Goal: Check status: Check status

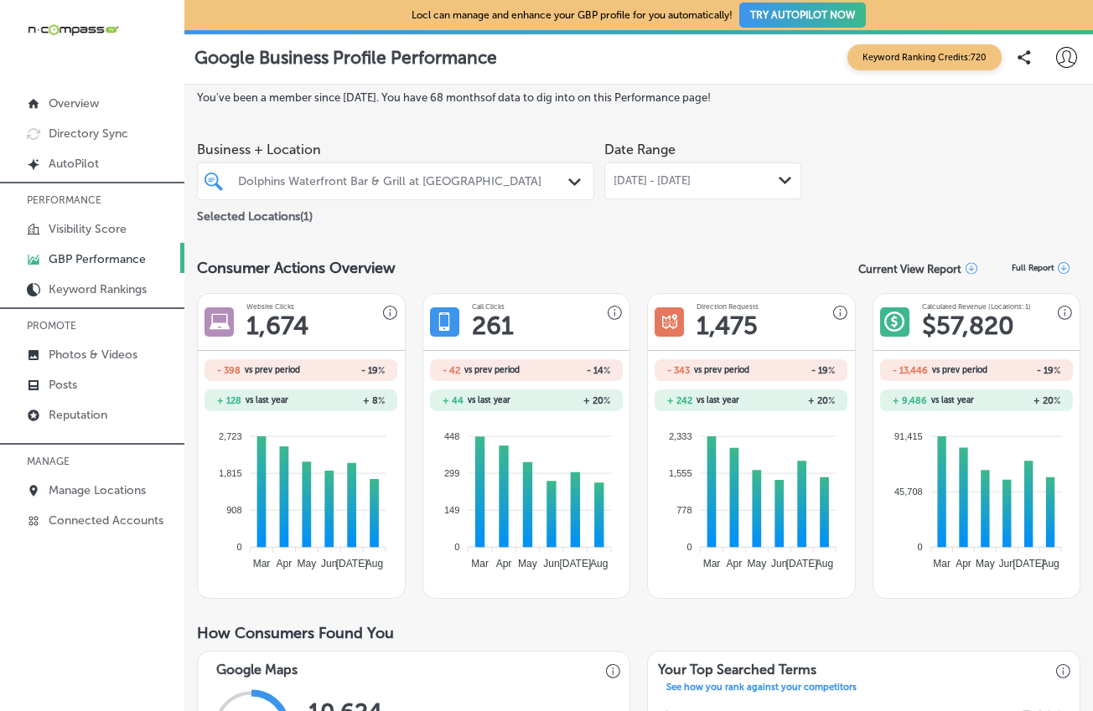
scroll to position [80, 0]
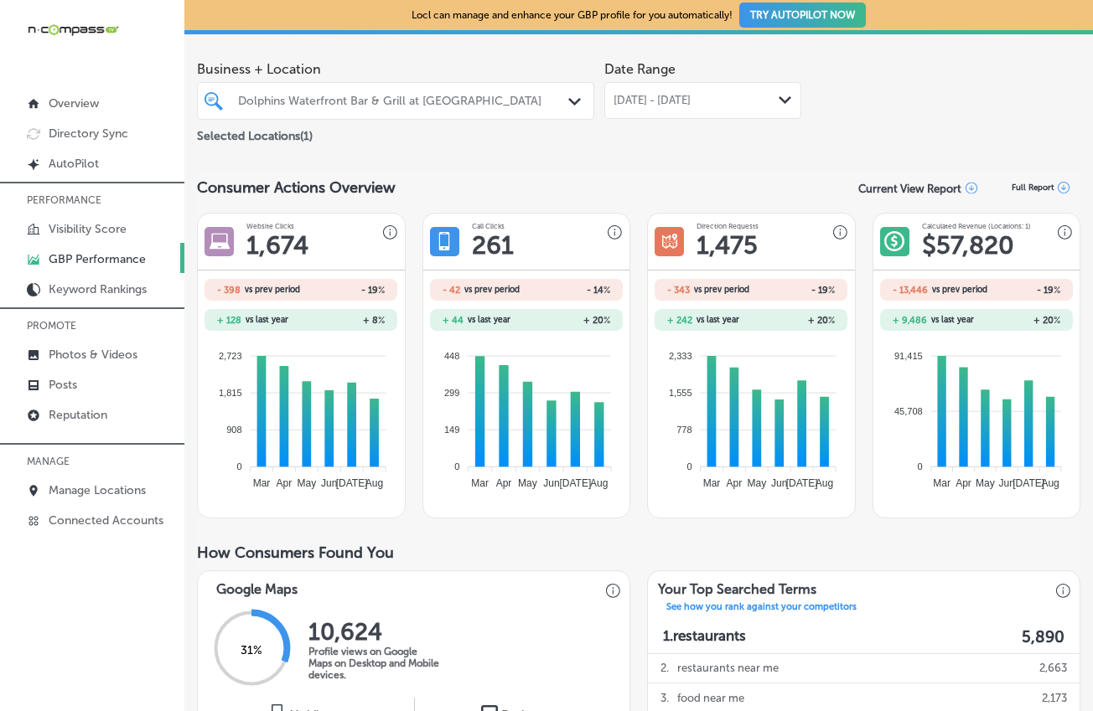
click at [690, 103] on span "[DATE] - [DATE]" at bounding box center [651, 100] width 77 height 13
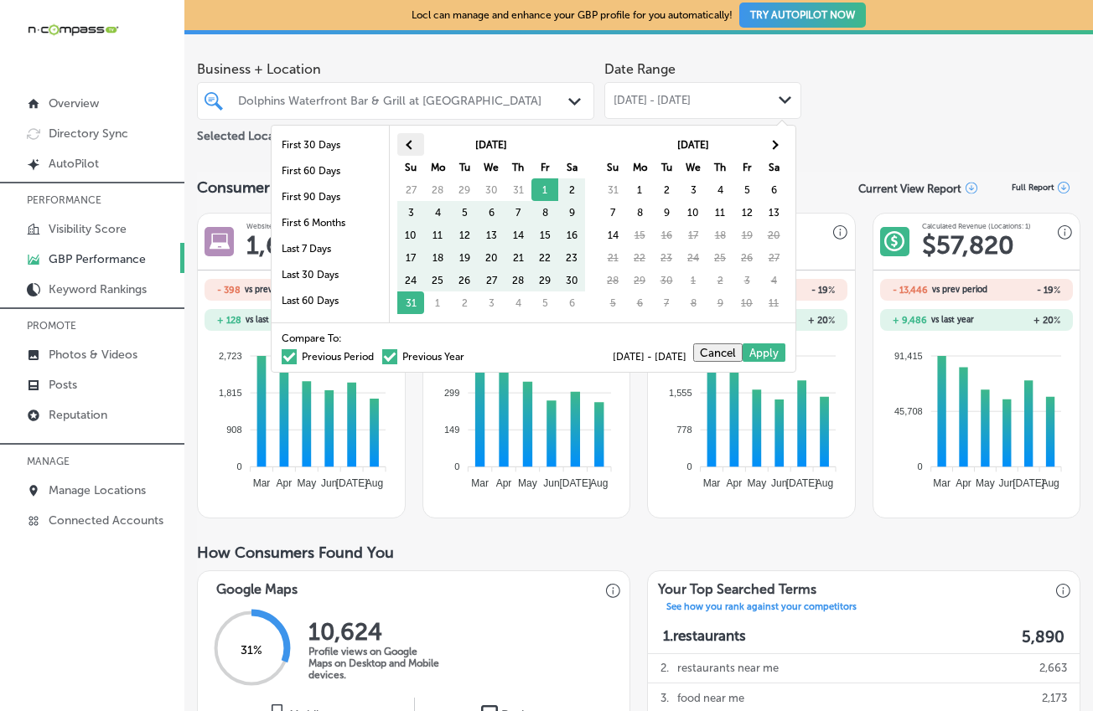
click at [413, 137] on th at bounding box center [410, 144] width 27 height 23
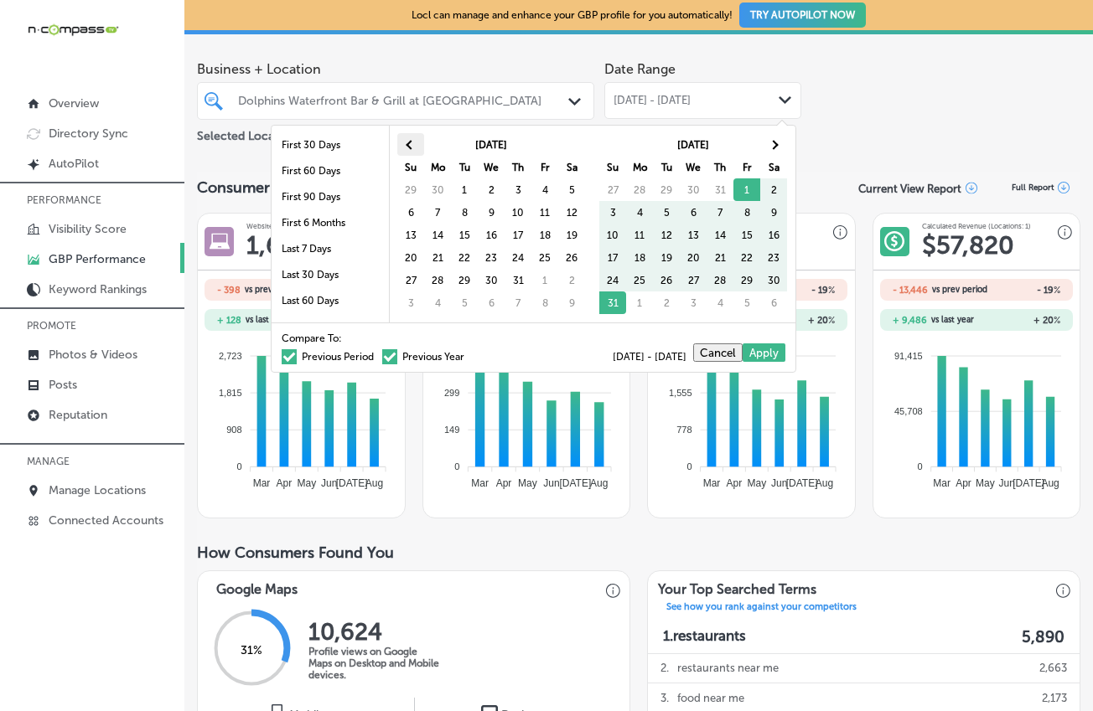
click at [413, 137] on th at bounding box center [410, 144] width 27 height 23
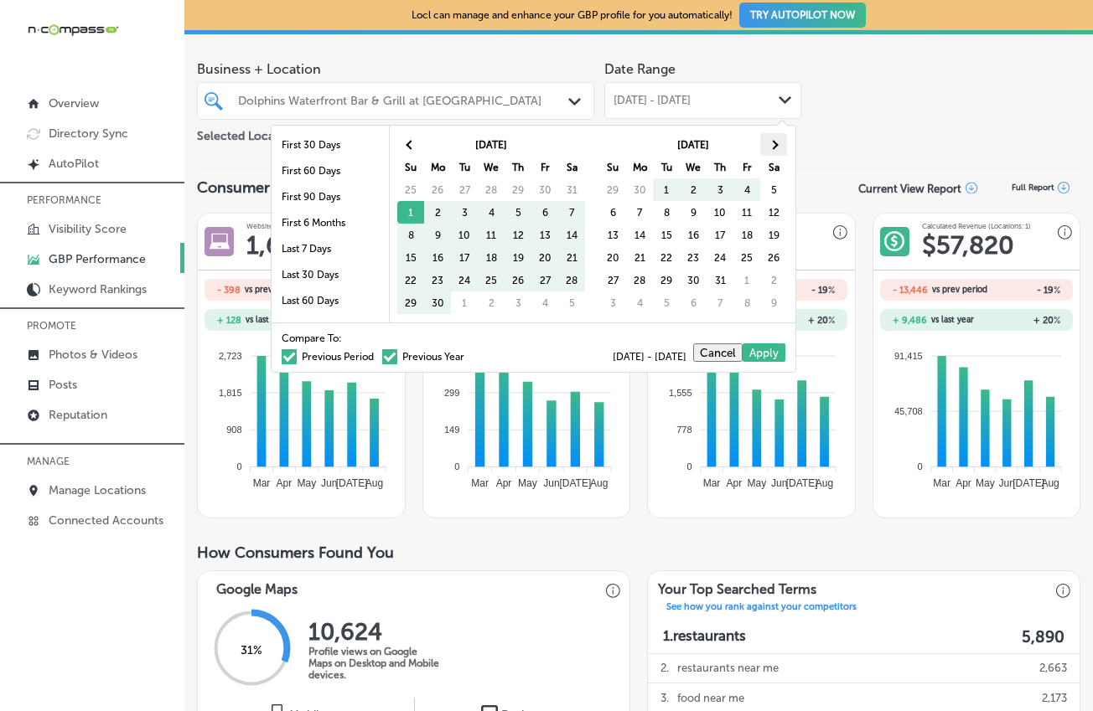
click at [777, 143] on span at bounding box center [772, 144] width 9 height 9
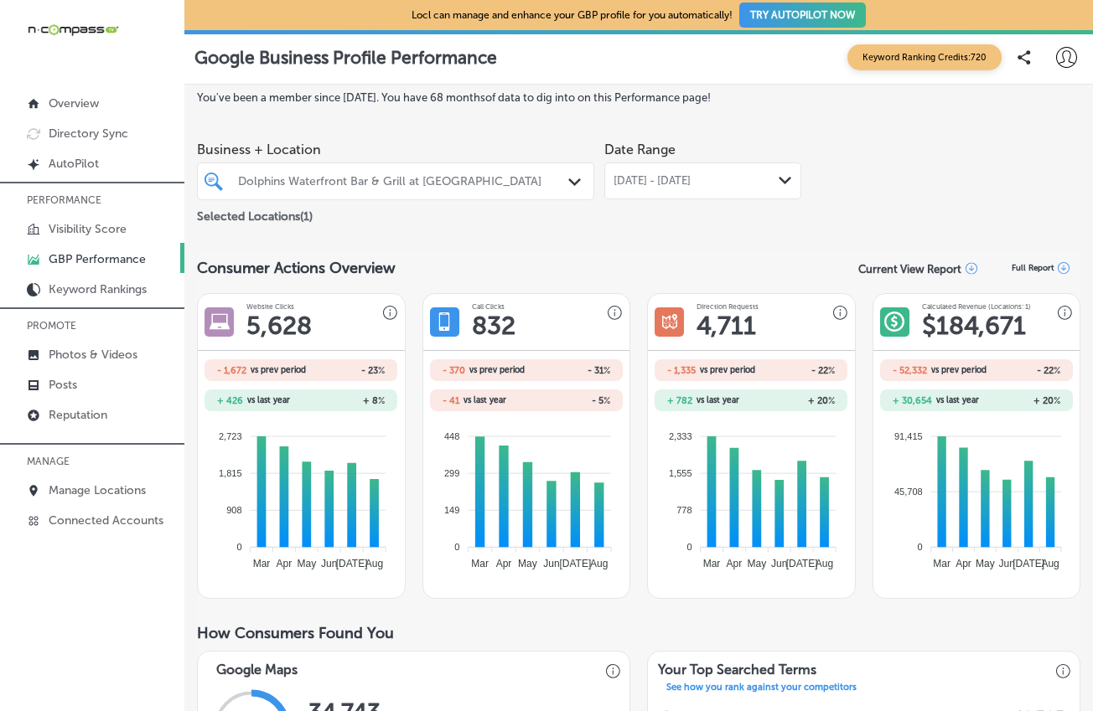
scroll to position [34, 0]
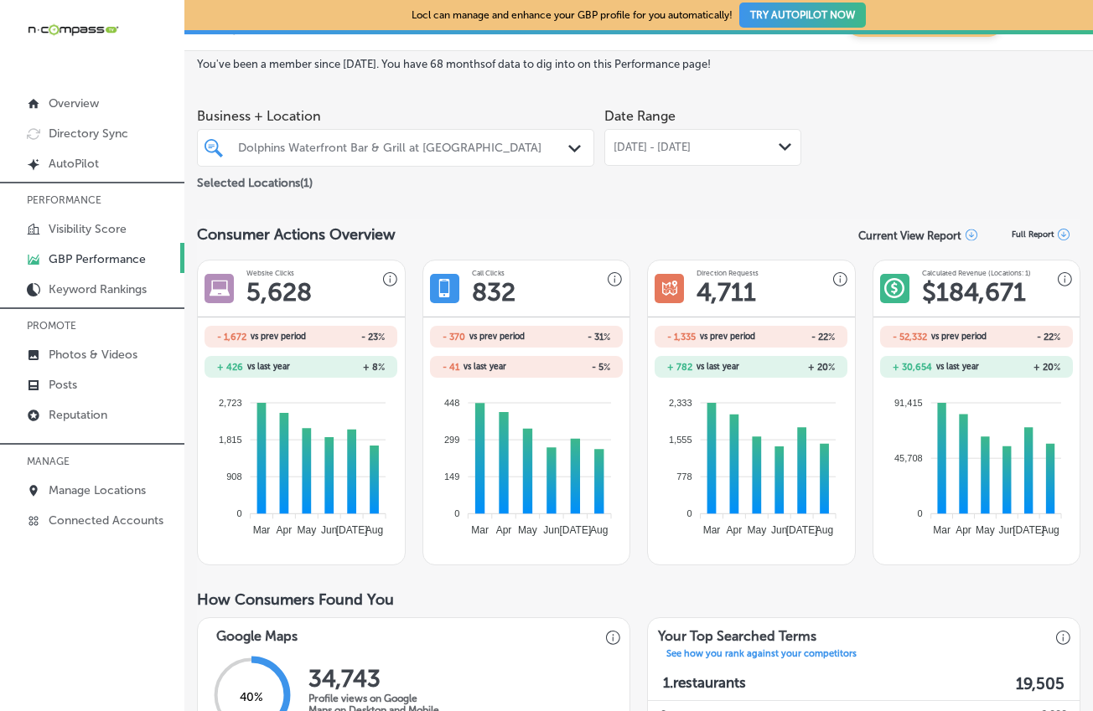
click at [690, 146] on span "[DATE] - [DATE]" at bounding box center [651, 147] width 77 height 13
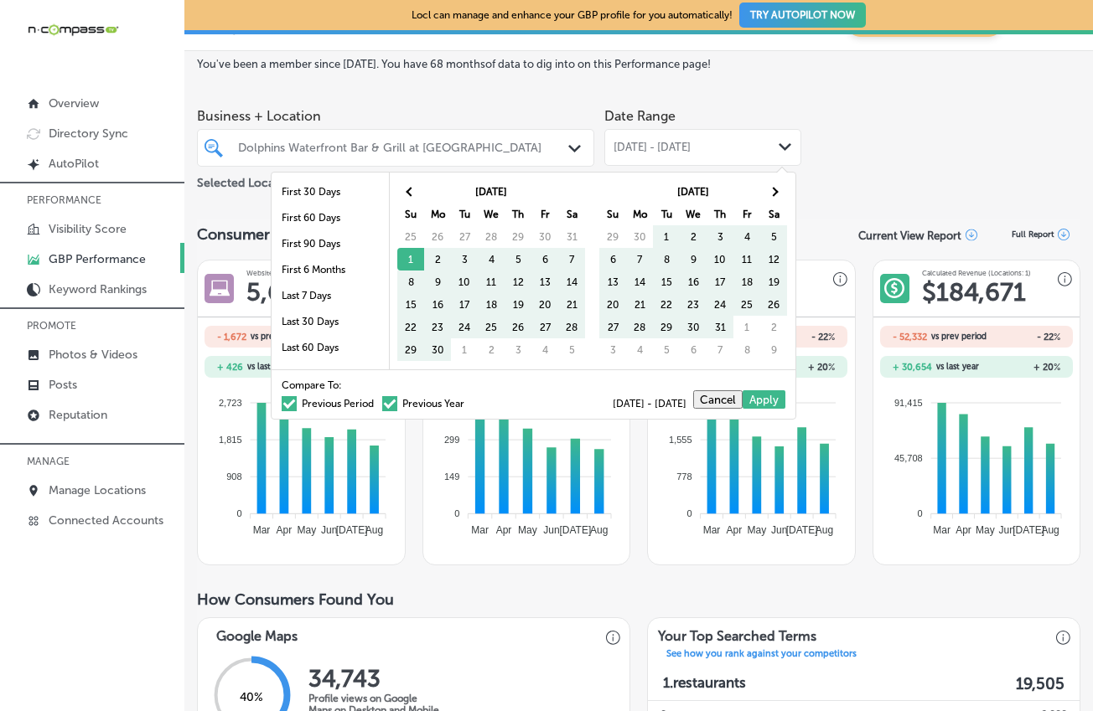
click at [282, 400] on span at bounding box center [289, 403] width 15 height 15
click at [377, 401] on input "Previous Period" at bounding box center [377, 401] width 0 height 0
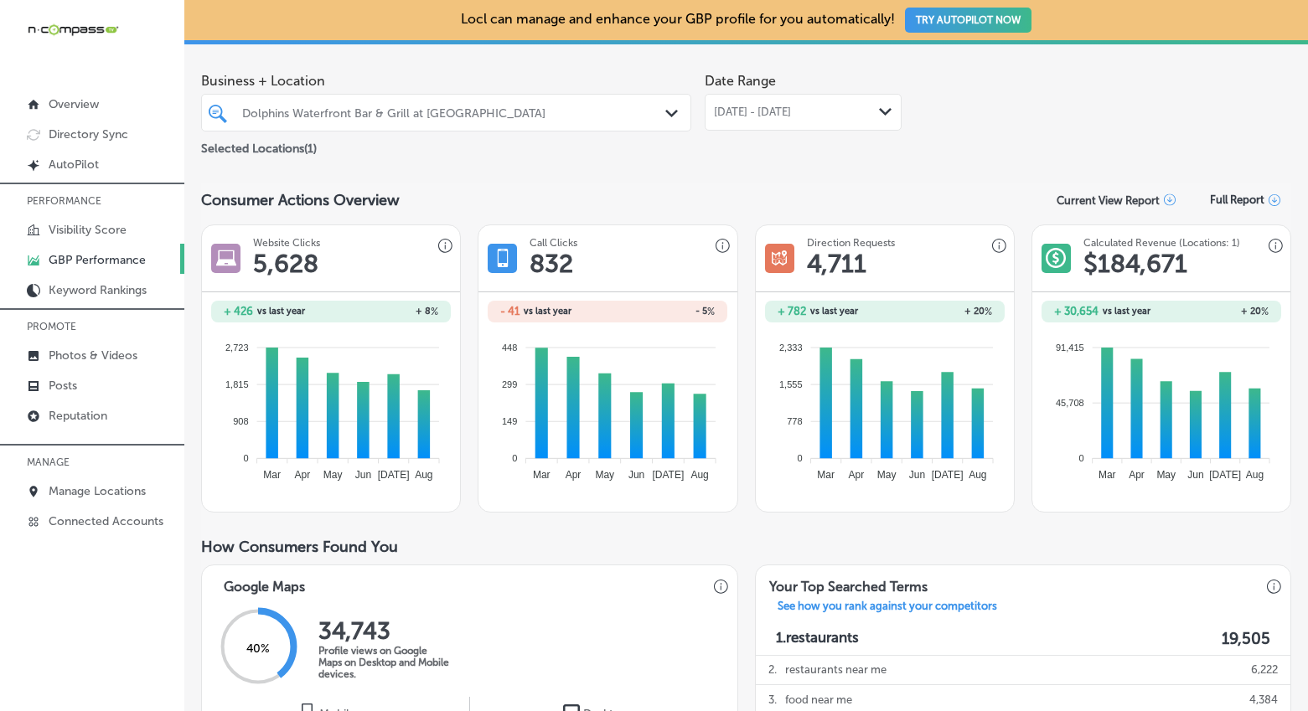
scroll to position [0, 0]
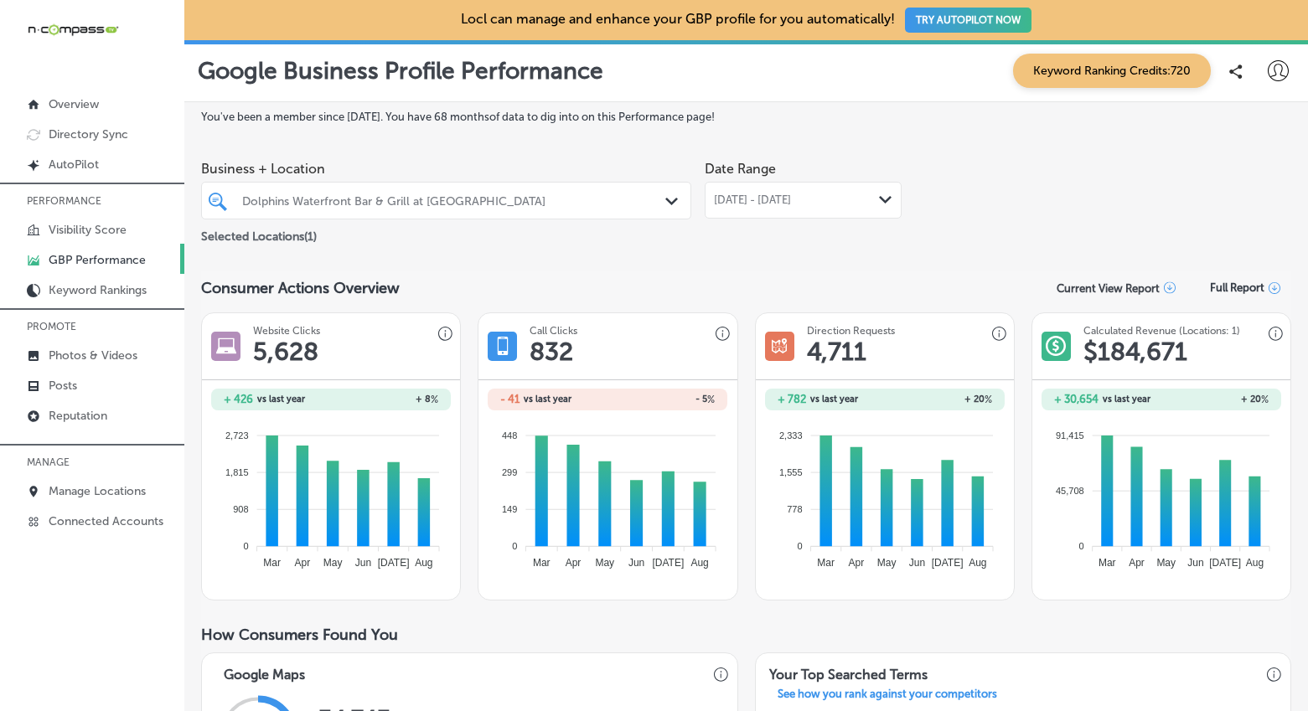
click at [512, 196] on div "Dolphins Waterfront Bar & Grill at [GEOGRAPHIC_DATA]" at bounding box center [454, 201] width 425 height 14
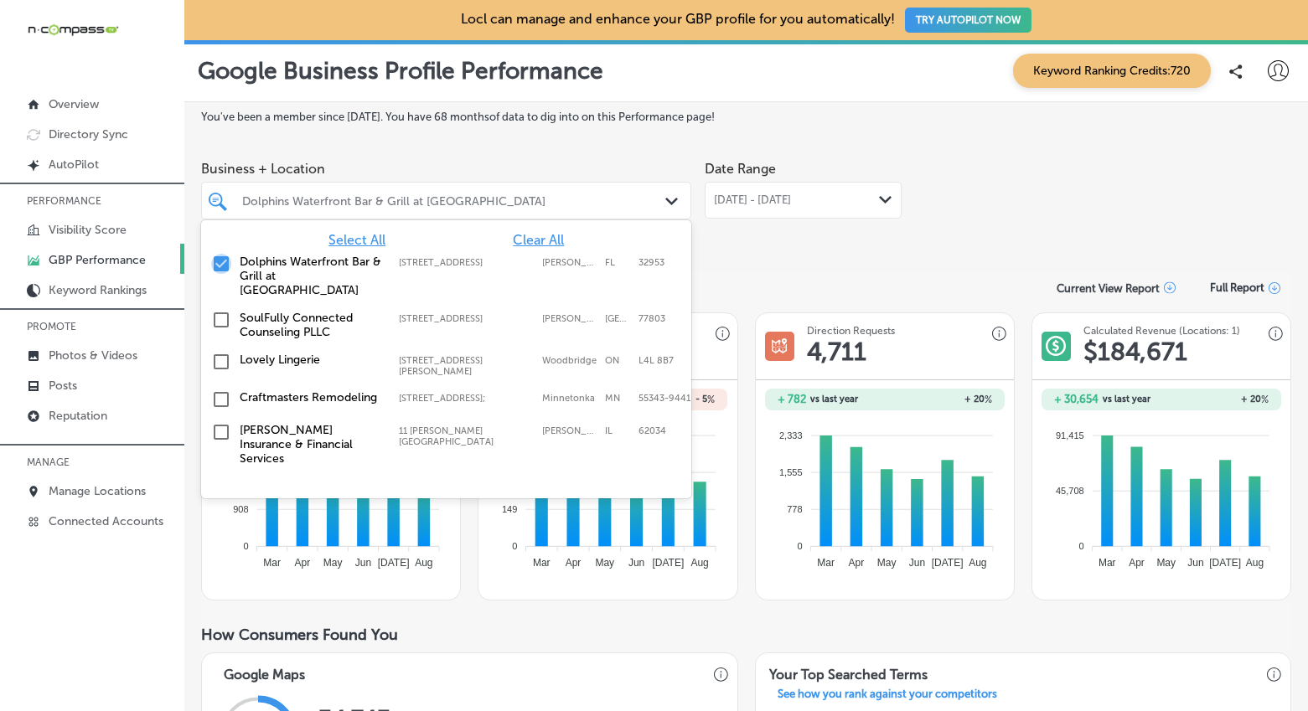
click at [214, 263] on input "checkbox" at bounding box center [221, 264] width 20 height 20
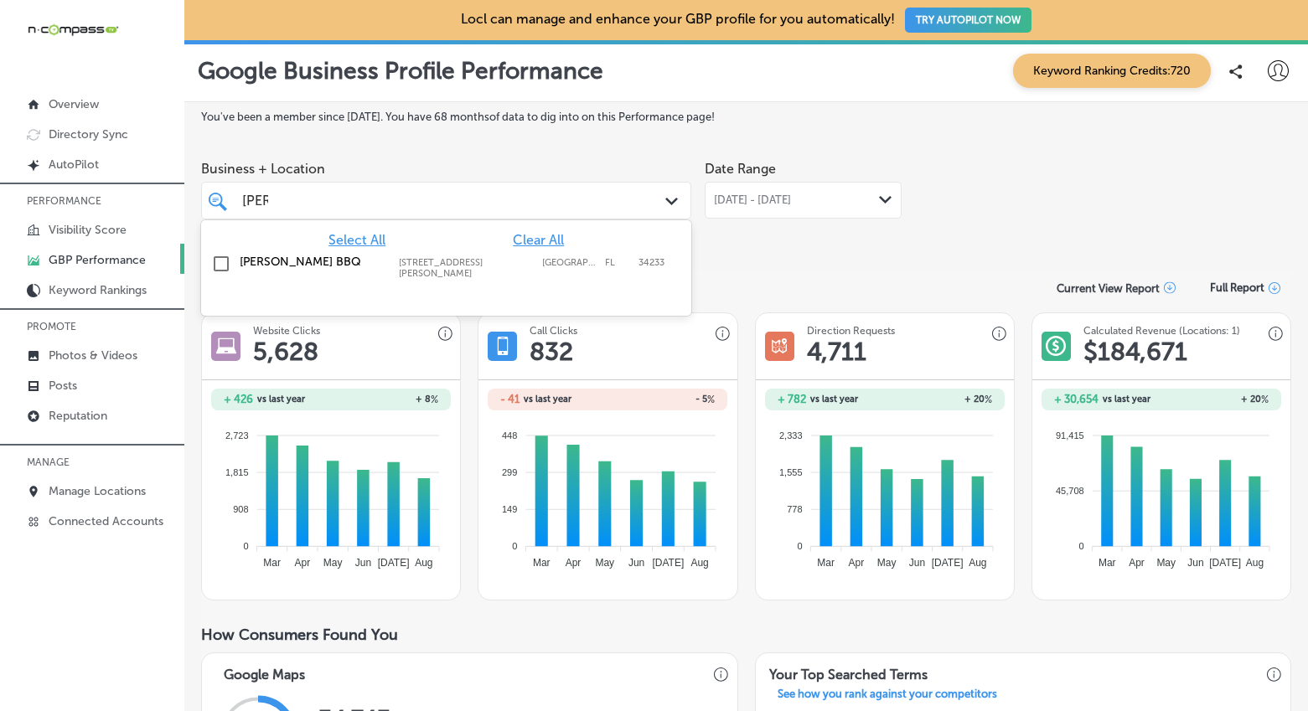
scroll to position [0, 6]
click at [220, 256] on input "checkbox" at bounding box center [221, 264] width 20 height 20
type input "[PERSON_NAME]"
click at [948, 245] on div "Business + Location option [STREET_ADDRESS][PERSON_NAME]. option [STREET_ADDRES…" at bounding box center [746, 199] width 1090 height 94
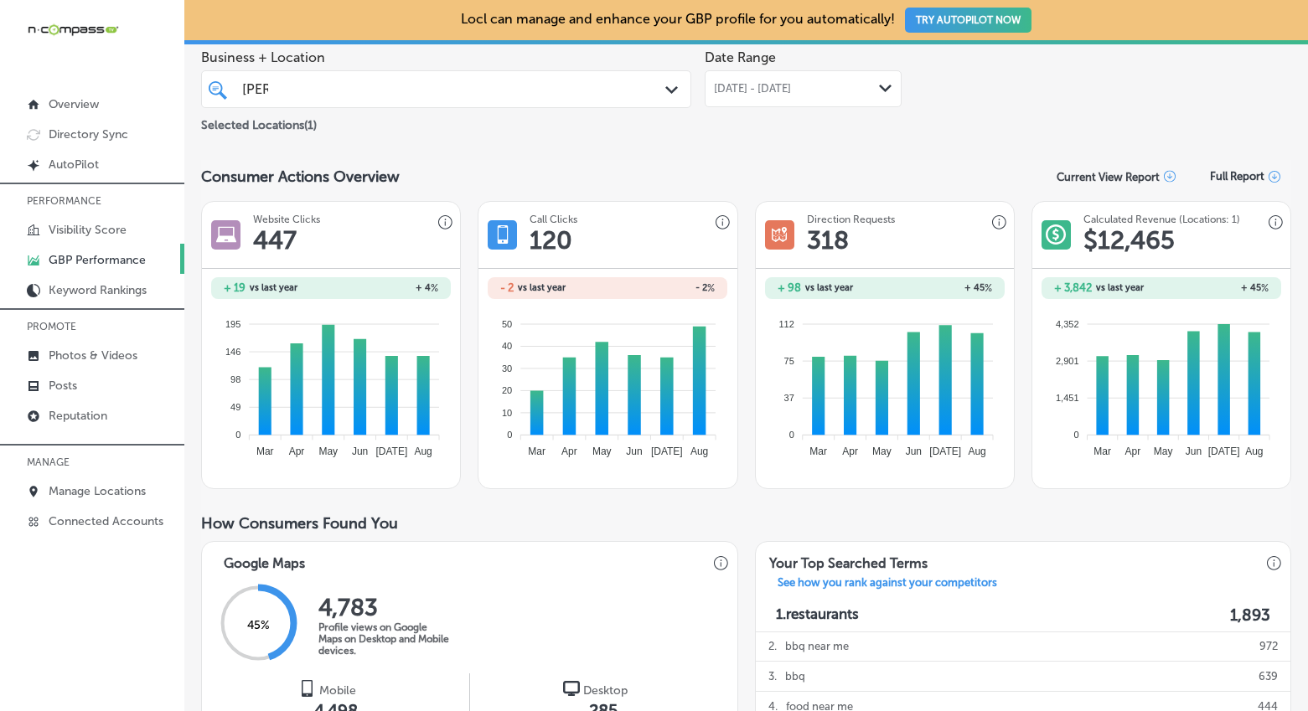
scroll to position [0, 0]
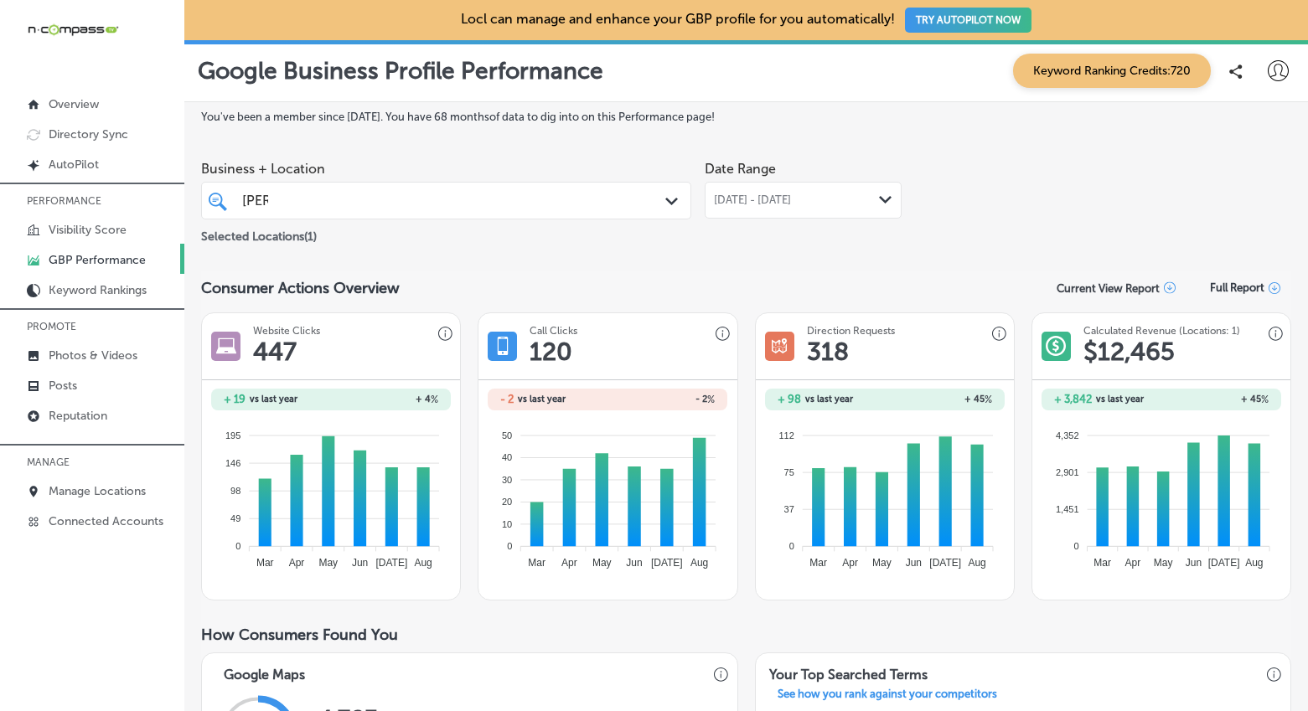
click at [753, 203] on span "[DATE] - [DATE]" at bounding box center [752, 200] width 77 height 13
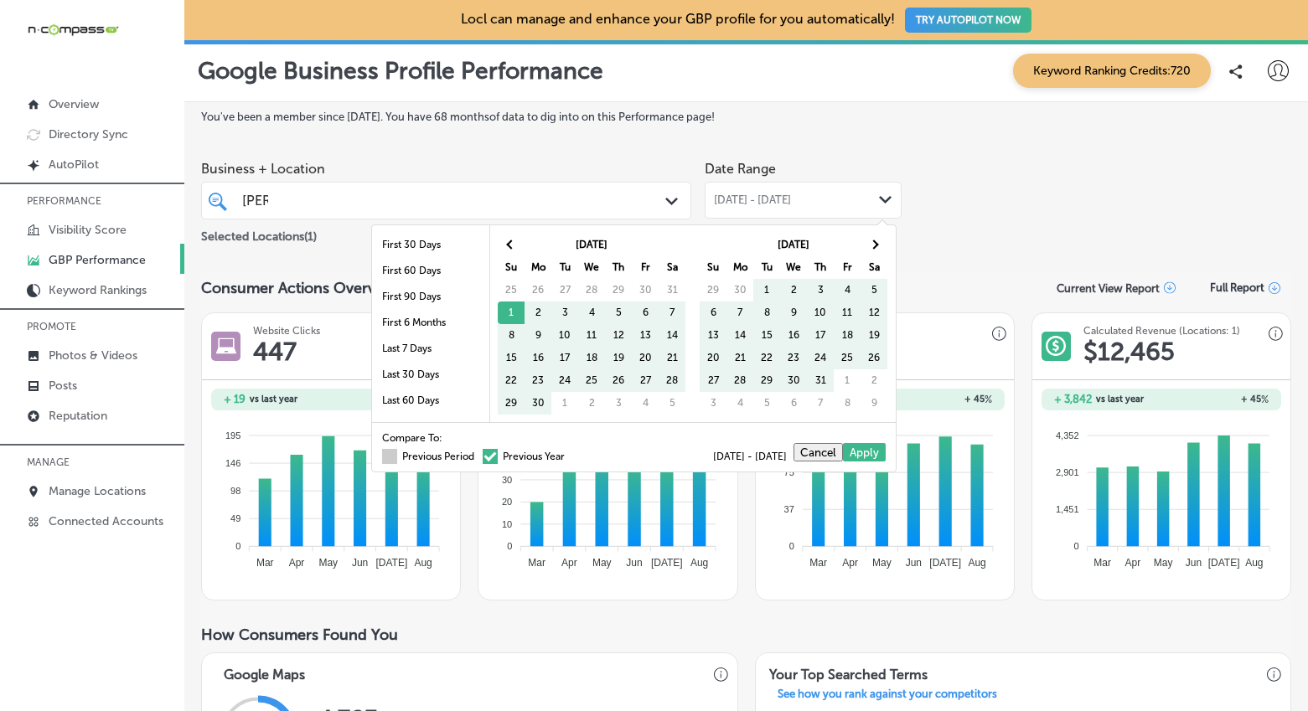
click at [382, 453] on span at bounding box center [389, 456] width 15 height 15
click at [478, 454] on input "Previous Period" at bounding box center [478, 454] width 0 height 0
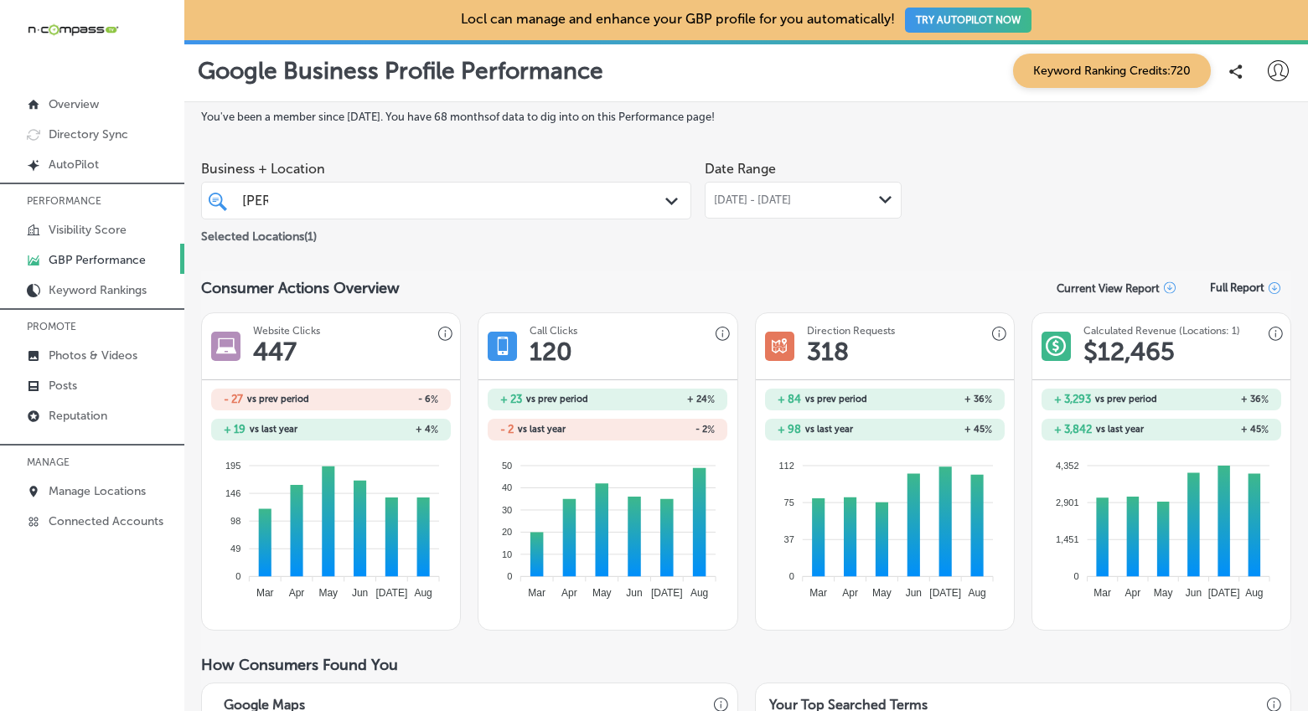
click at [791, 205] on span "[DATE] - [DATE]" at bounding box center [752, 200] width 77 height 13
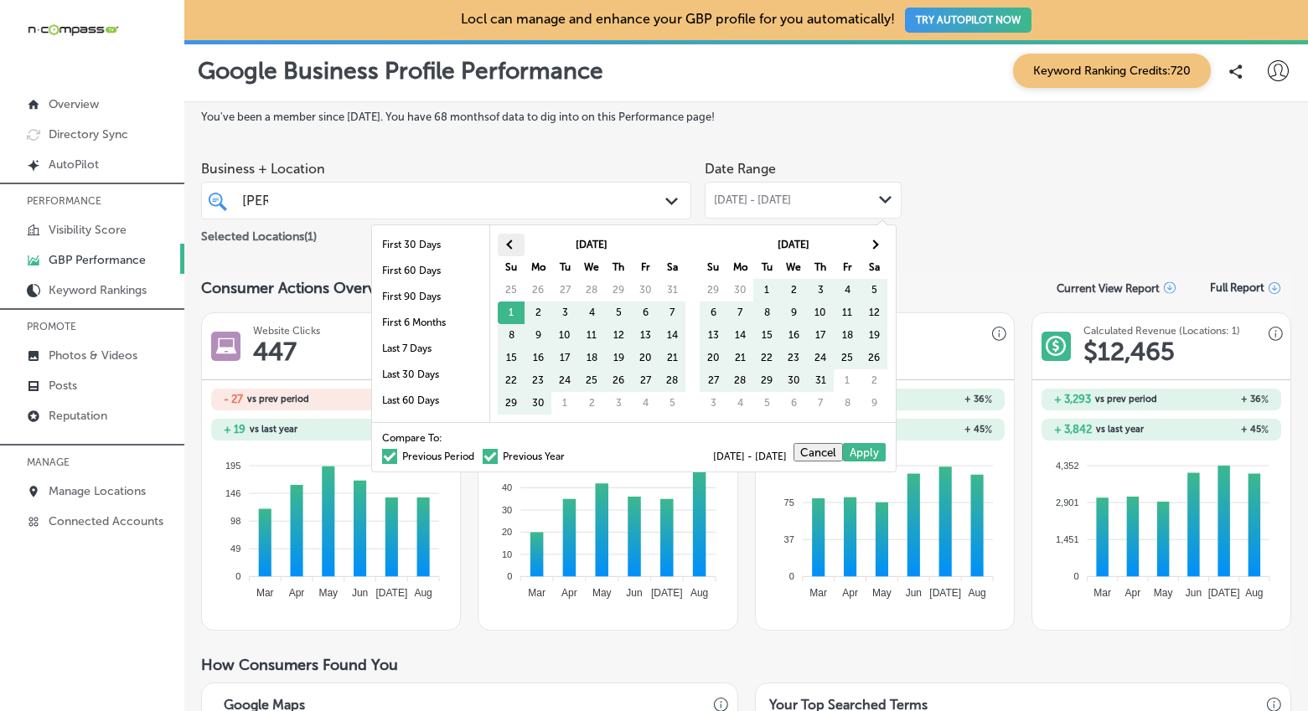
click at [515, 245] on th at bounding box center [511, 245] width 27 height 23
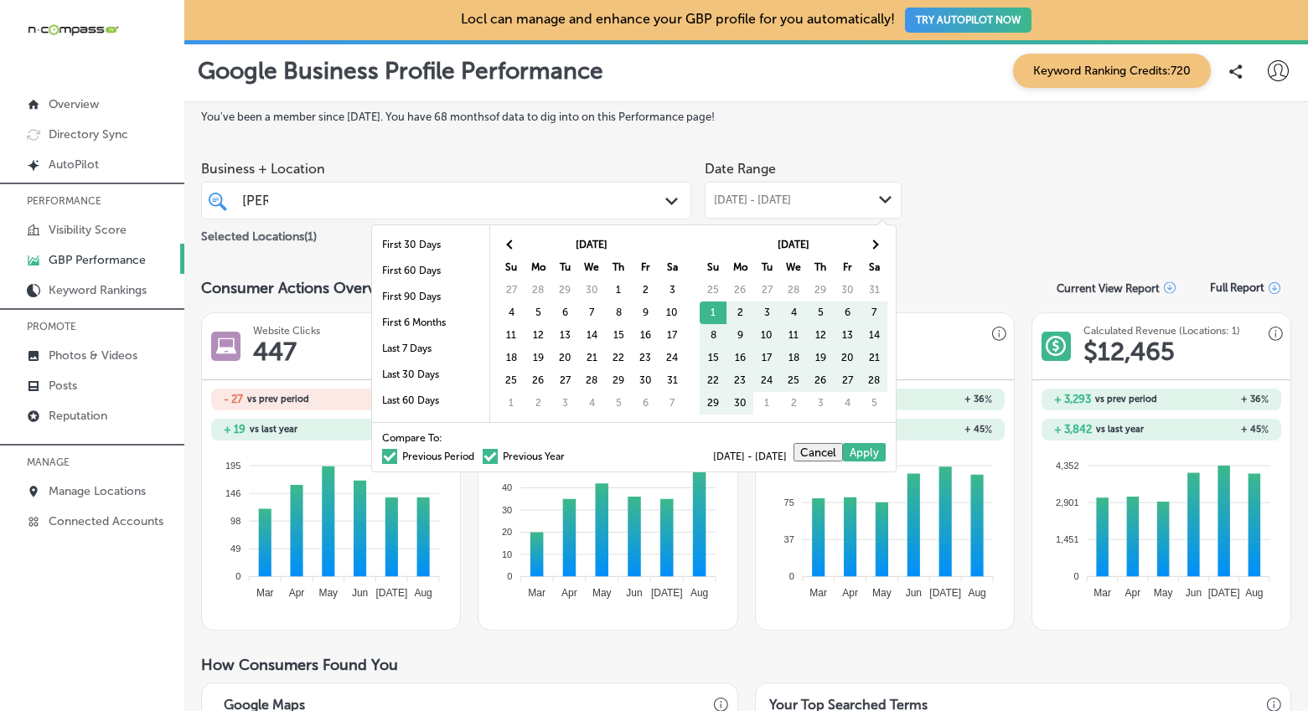
click at [515, 245] on th at bounding box center [511, 245] width 27 height 23
